Goal: Transaction & Acquisition: Book appointment/travel/reservation

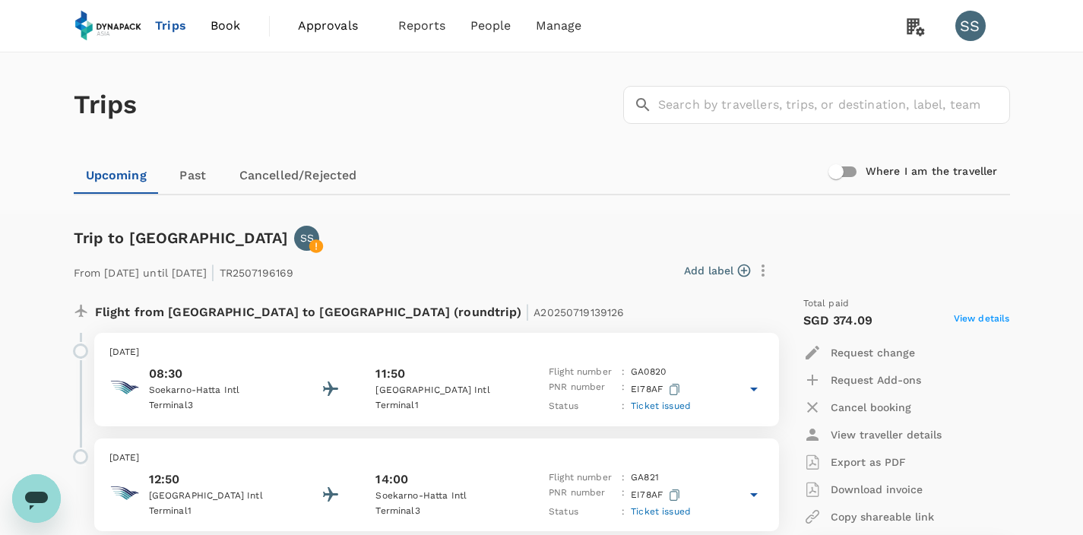
click at [221, 27] on span "Book" at bounding box center [226, 26] width 30 height 18
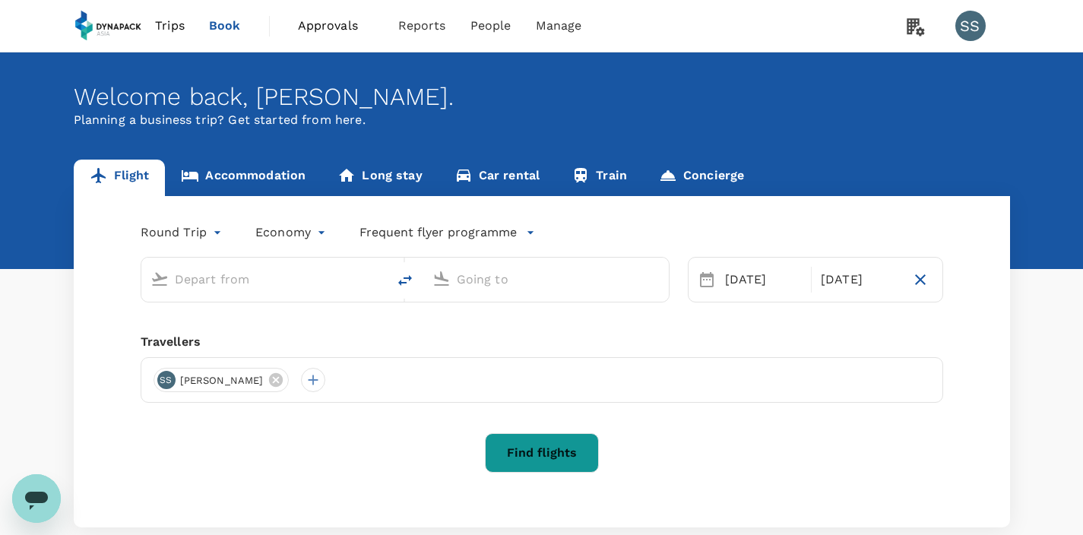
scroll to position [21, 0]
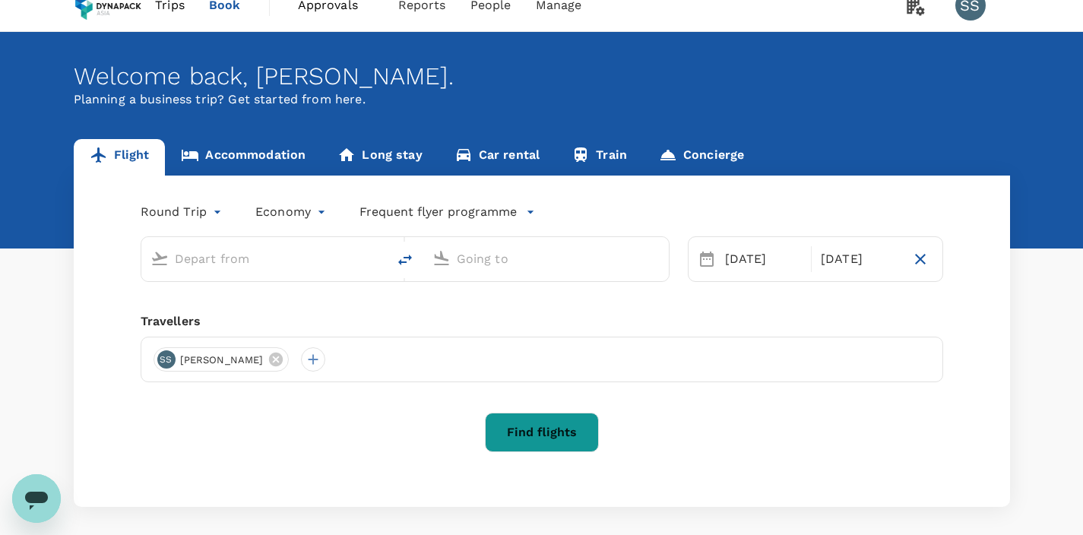
type input "Soekarno-Hatta Intl (CGK)"
type input "[GEOGRAPHIC_DATA], [GEOGRAPHIC_DATA] (any)"
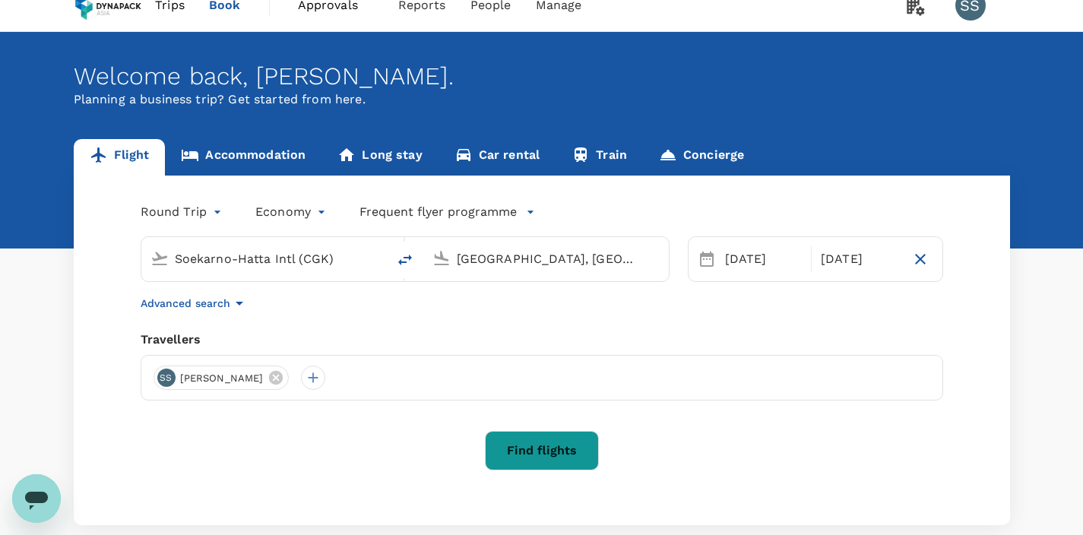
type input "Soekarno-Hatta Intl (CGK)c"
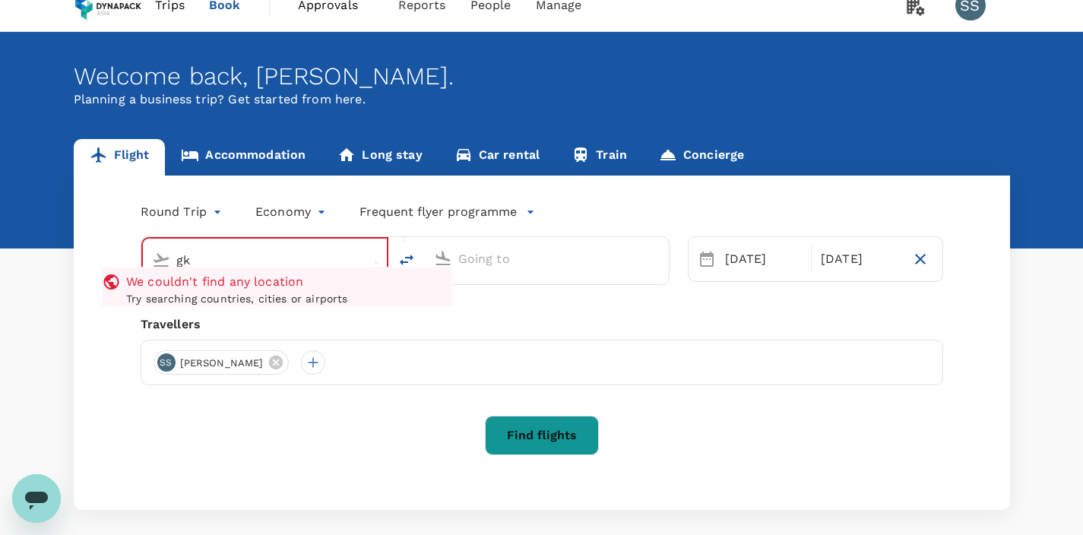
type input "Soekarno-Hatta Intl (CGK)"
type input "[GEOGRAPHIC_DATA], [GEOGRAPHIC_DATA] (any)"
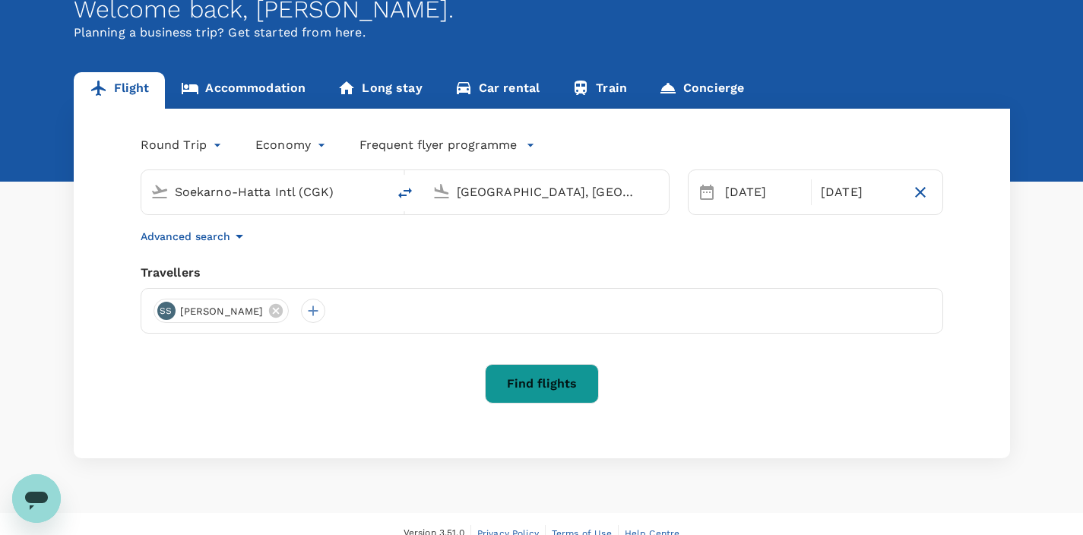
scroll to position [104, 0]
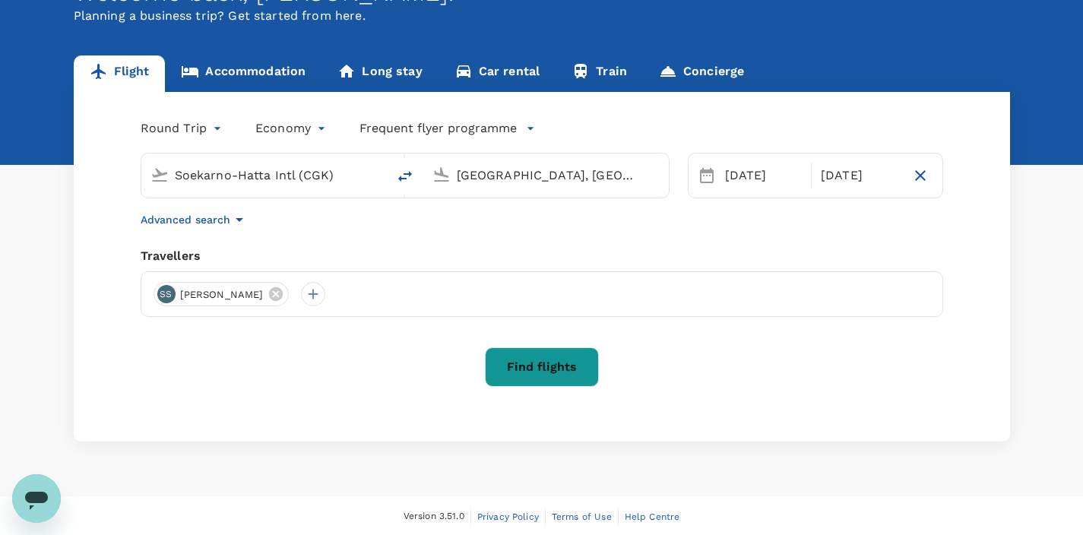
click at [538, 381] on button "Find flights" at bounding box center [542, 367] width 114 height 40
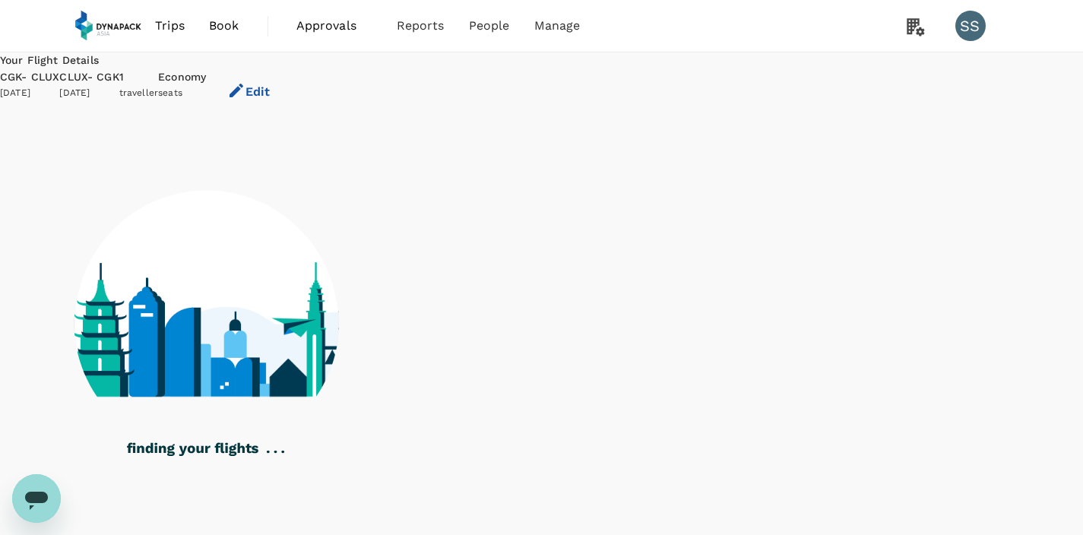
scroll to position [23, 0]
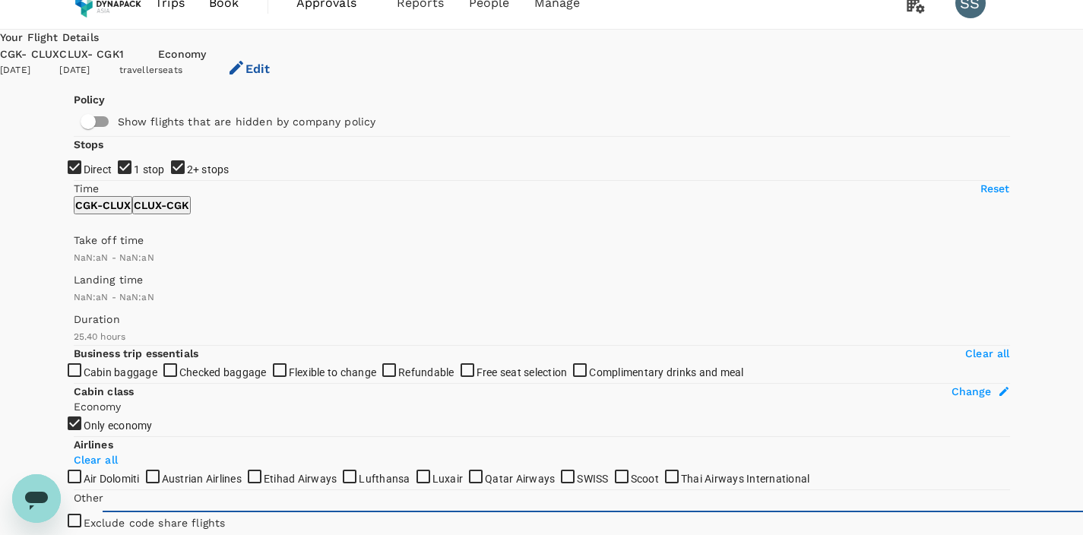
type input "SGD"
type input "1440"
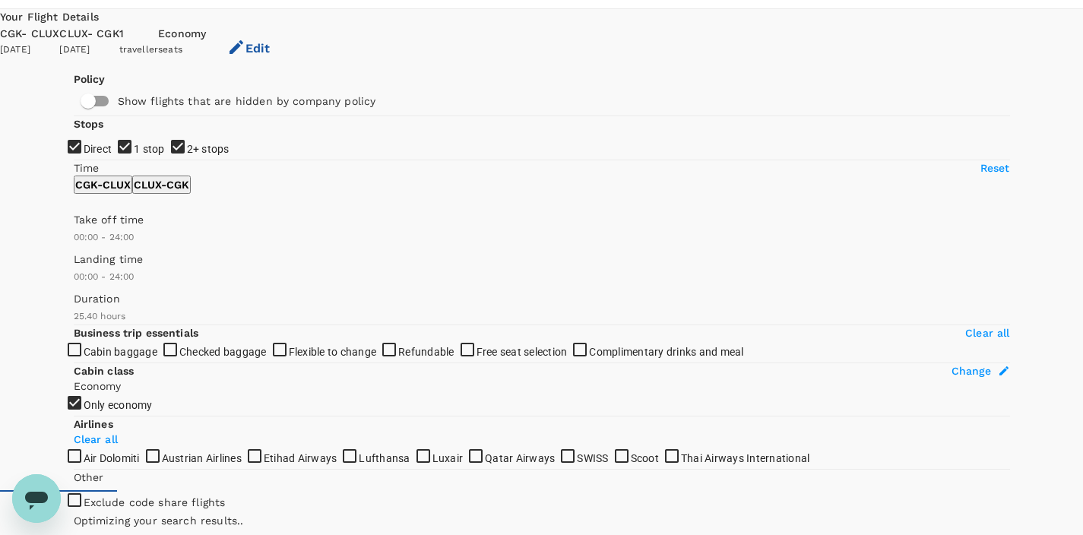
scroll to position [71, 0]
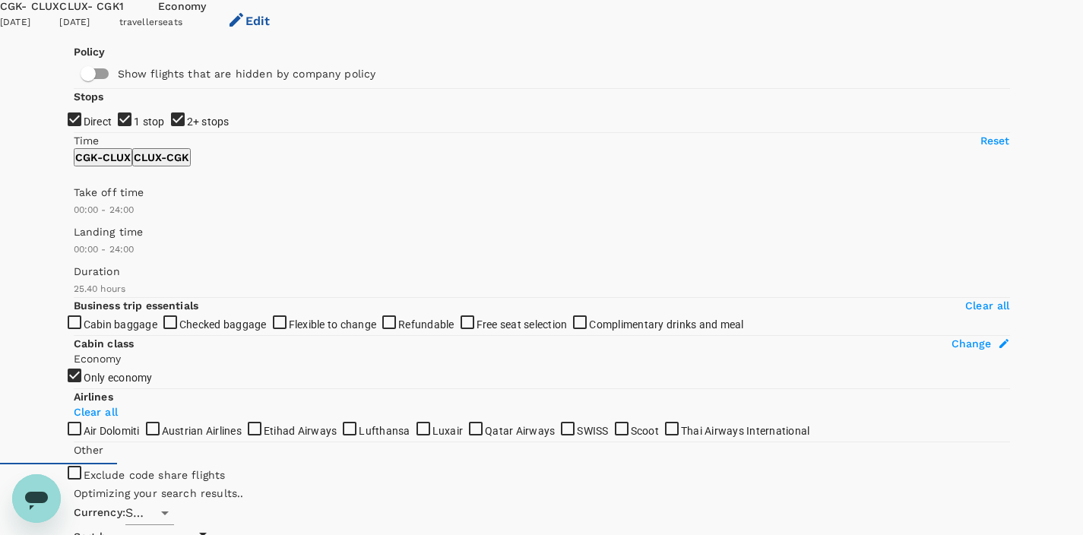
type input "2470"
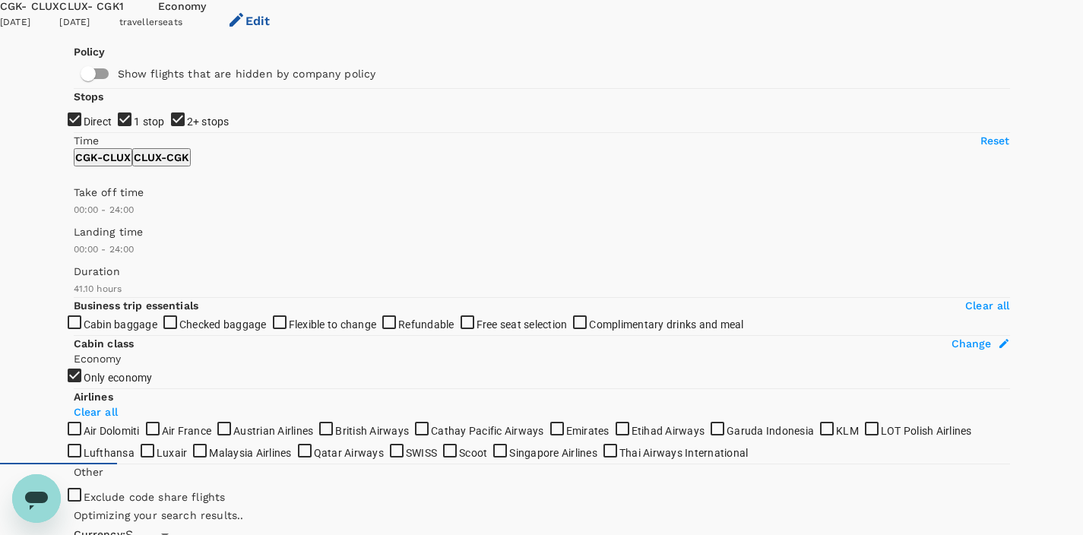
click at [81, 173] on input "Direct" at bounding box center [541, 196] width 1083 height 535
checkbox input "false"
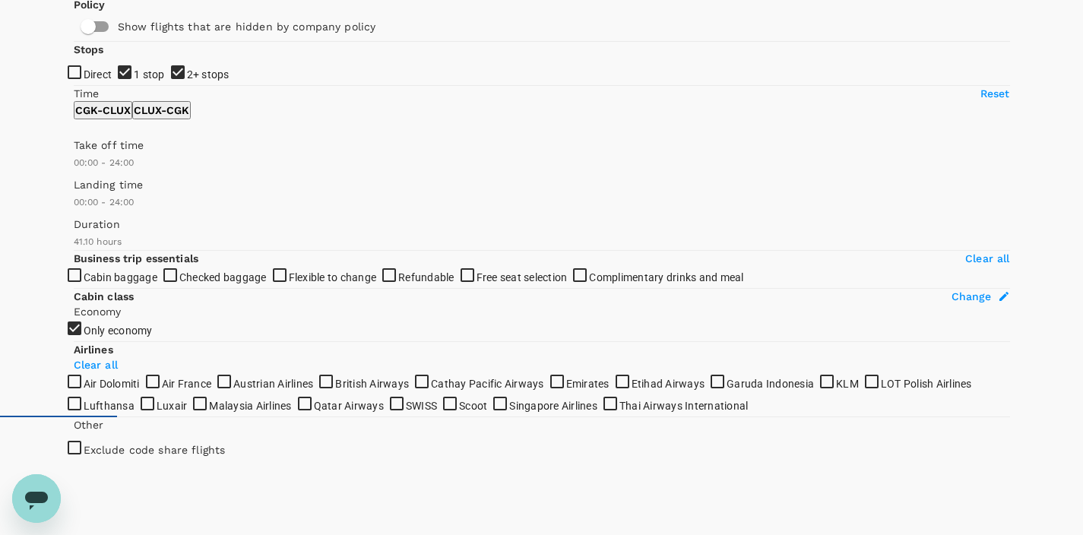
scroll to position [121, 0]
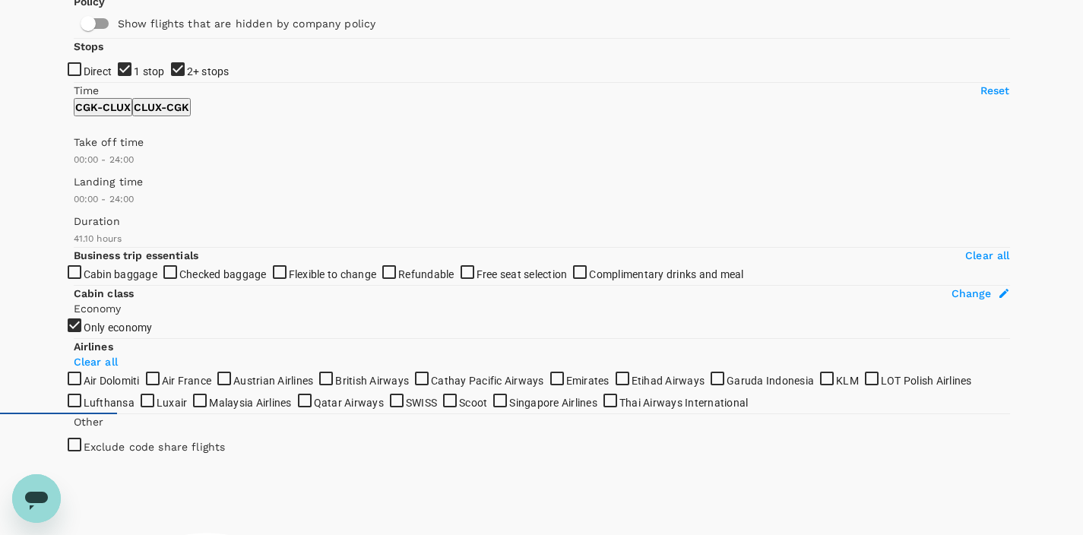
click at [74, 184] on input "2+ stops" at bounding box center [541, 146] width 1083 height 535
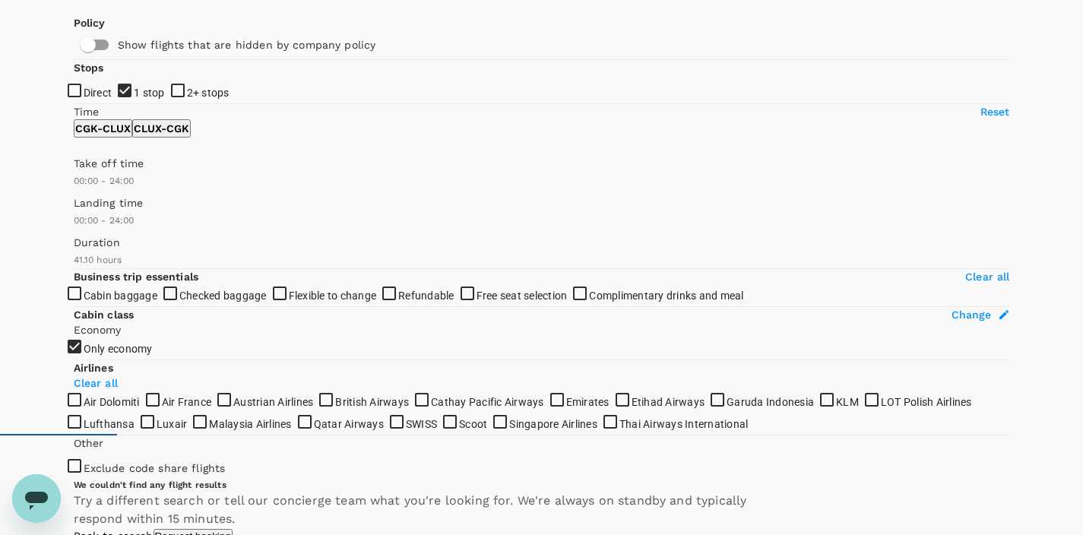
scroll to position [0, 0]
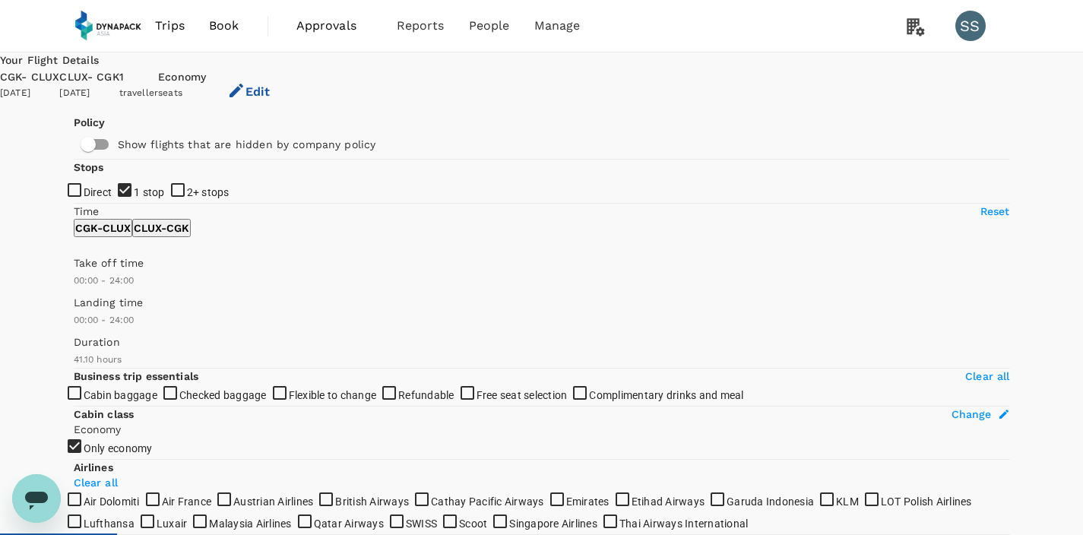
click at [85, 303] on input "2+ stops" at bounding box center [541, 267] width 1083 height 535
checkbox input "true"
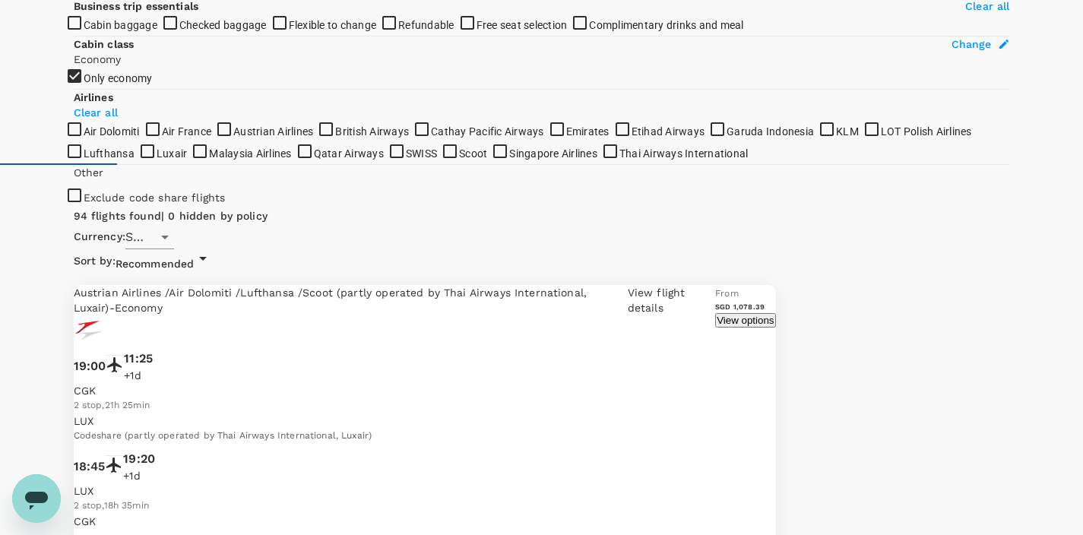
scroll to position [463, 0]
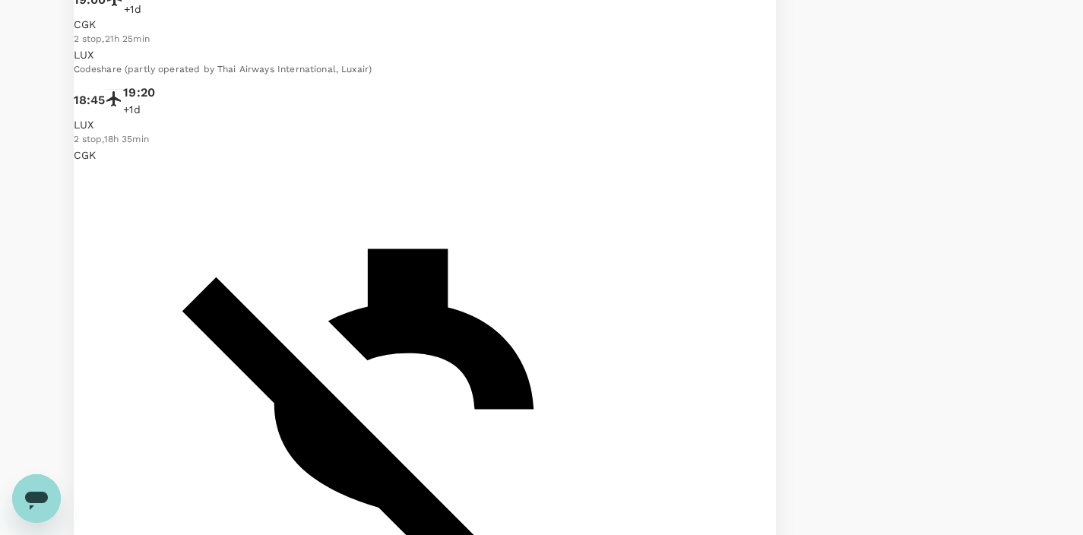
scroll to position [647, 0]
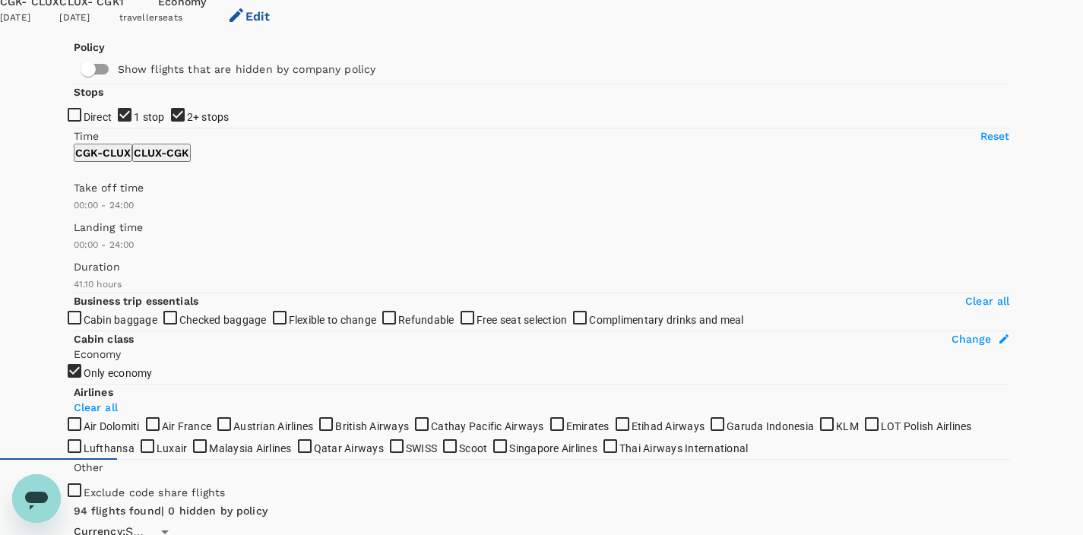
scroll to position [0, 0]
